Goal: Complete application form

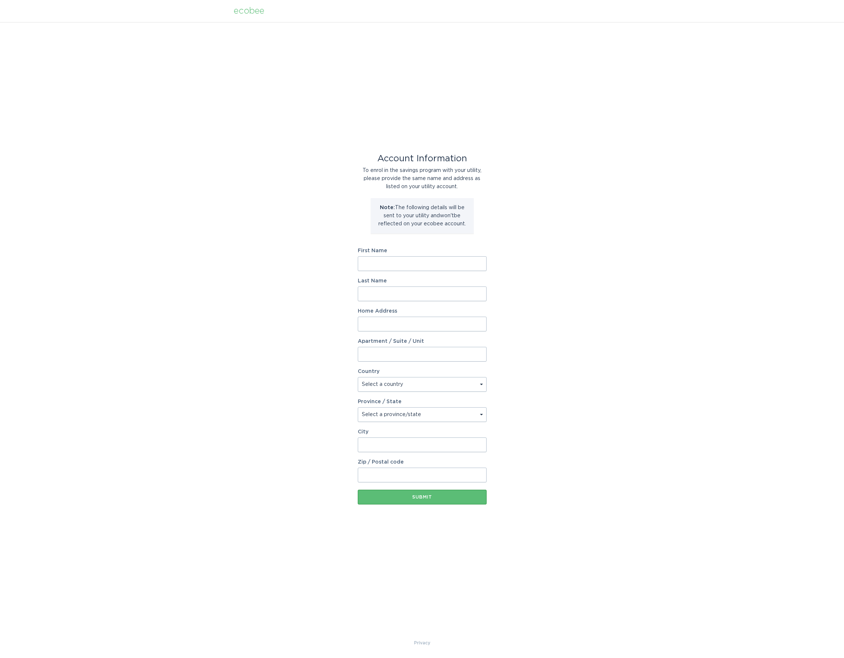
click at [398, 268] on input "First Name" at bounding box center [422, 263] width 129 height 15
type input "[PERSON_NAME]"
click at [396, 289] on input "Shi" at bounding box center [422, 293] width 129 height 15
type input "[PERSON_NAME]"
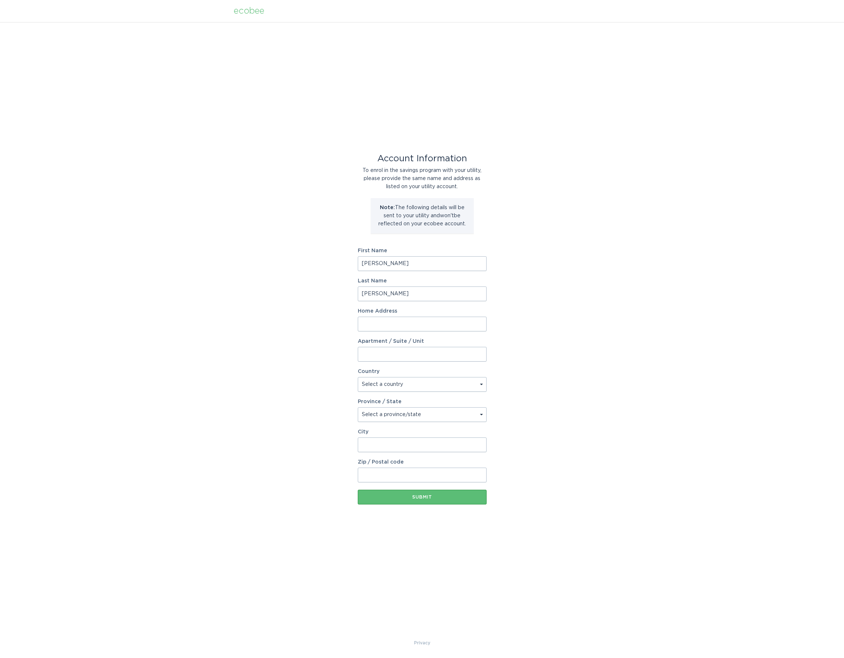
type input "[STREET_ADDRESS][PERSON_NAME]"
select select "US"
type input "Bee Cave"
type input "78738"
select select "[GEOGRAPHIC_DATA]"
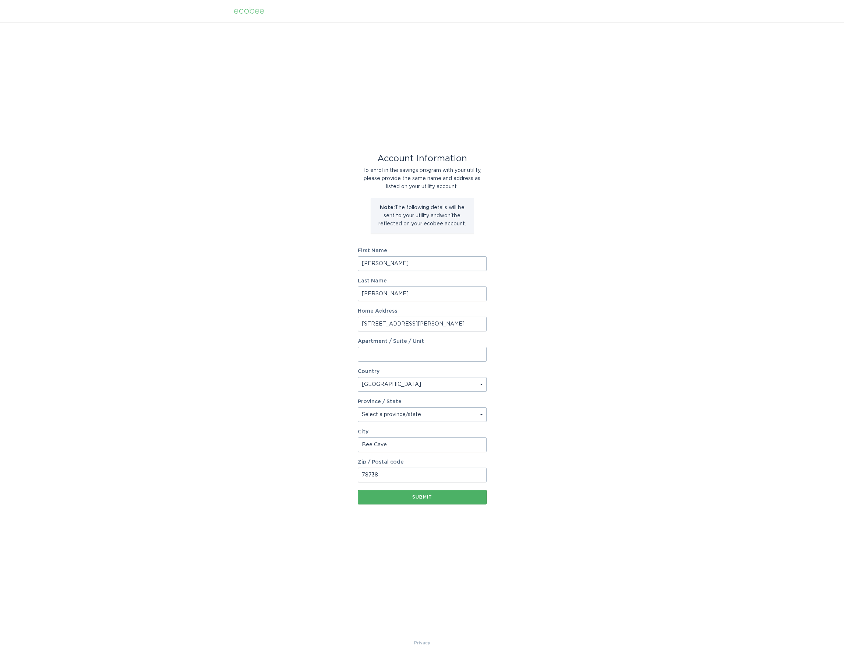
click at [412, 500] on button "Submit" at bounding box center [422, 497] width 129 height 15
